Goal: Communication & Community: Answer question/provide support

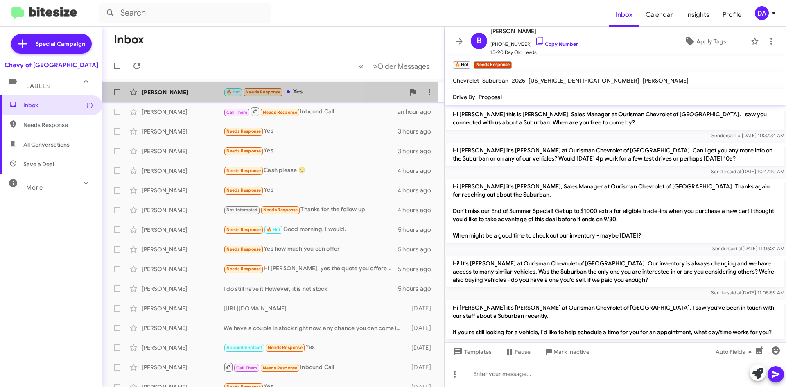
click at [193, 90] on div "[PERSON_NAME]" at bounding box center [183, 92] width 82 height 8
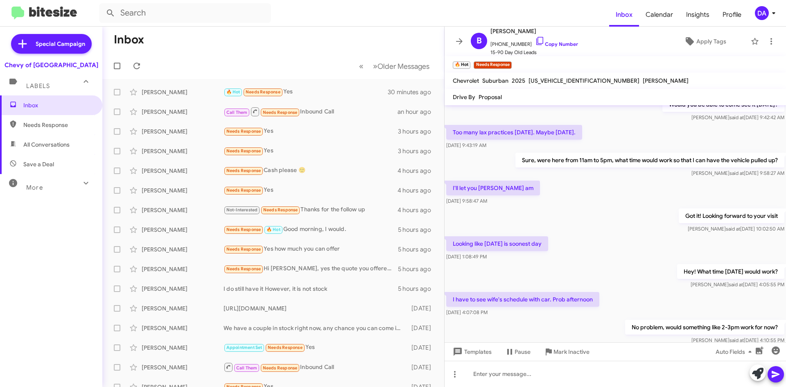
scroll to position [454, 0]
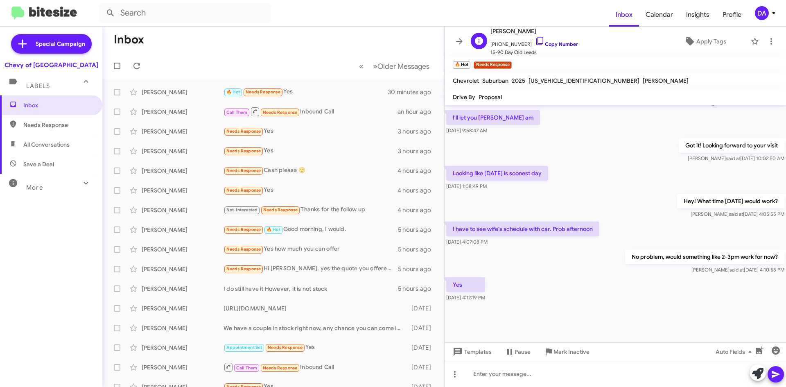
click at [550, 45] on link "Copy Number" at bounding box center [556, 44] width 43 height 6
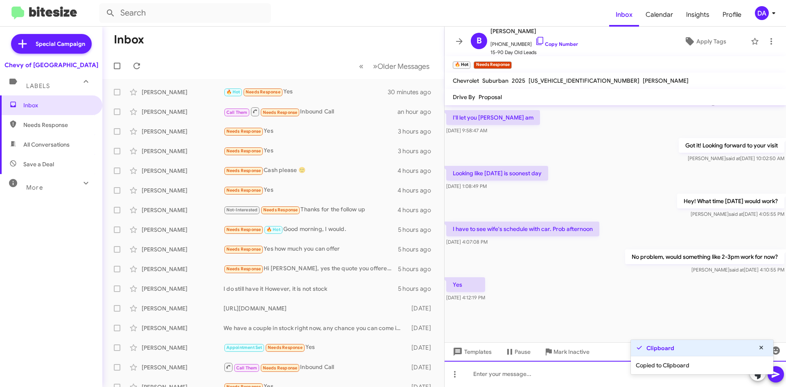
click at [486, 372] on div at bounding box center [615, 374] width 341 height 26
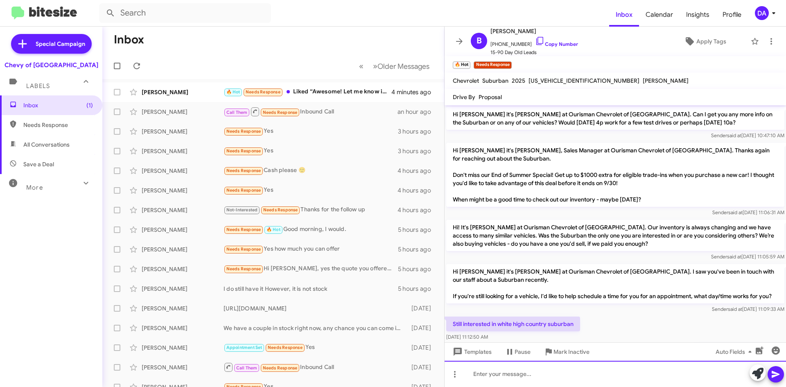
scroll to position [475, 0]
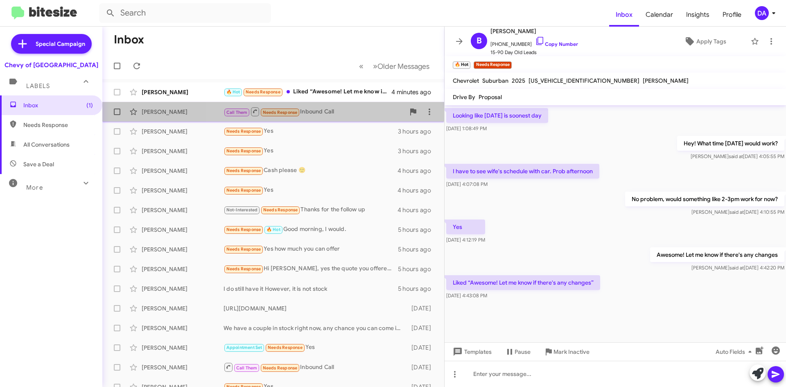
click at [337, 102] on span "[PERSON_NAME] Call Them Needs Response Inbound Call an hour ago" at bounding box center [273, 112] width 342 height 20
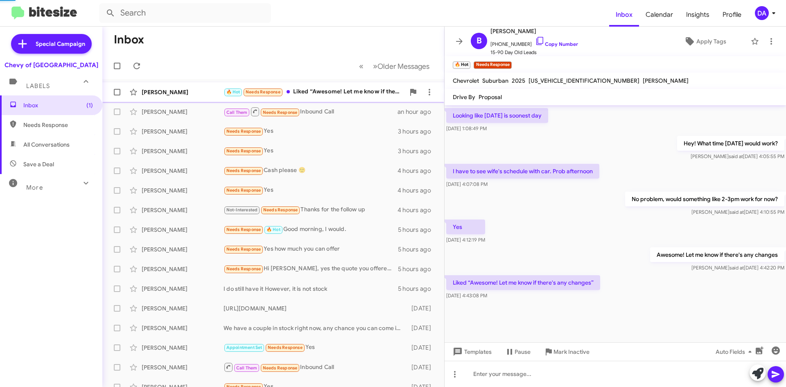
click at [341, 94] on div "🔥 Hot Needs Response Liked “Awesome! Let me know if there's any changes”" at bounding box center [313, 91] width 181 height 9
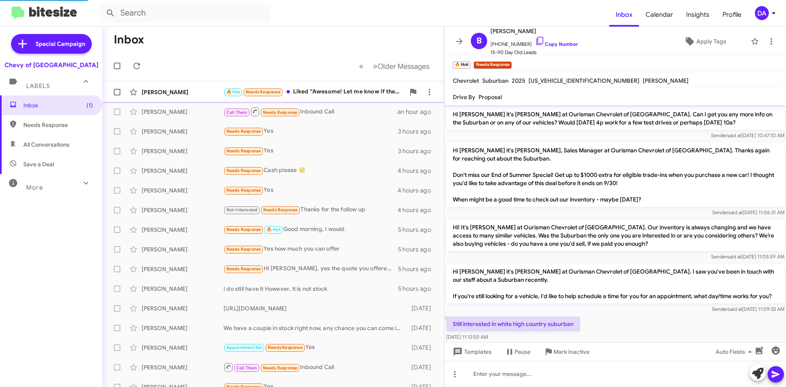
scroll to position [475, 0]
